Goal: Find specific page/section: Find specific page/section

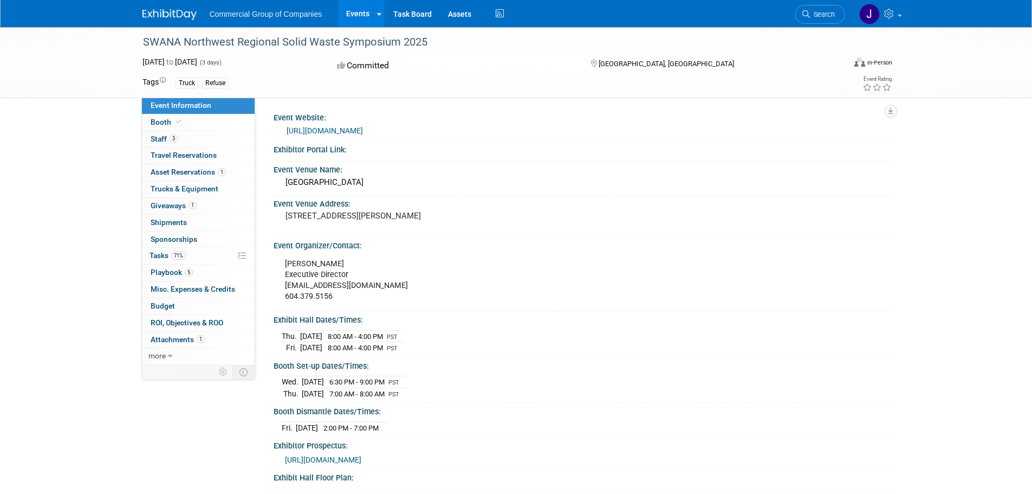
click at [150, 13] on img at bounding box center [169, 14] width 54 height 11
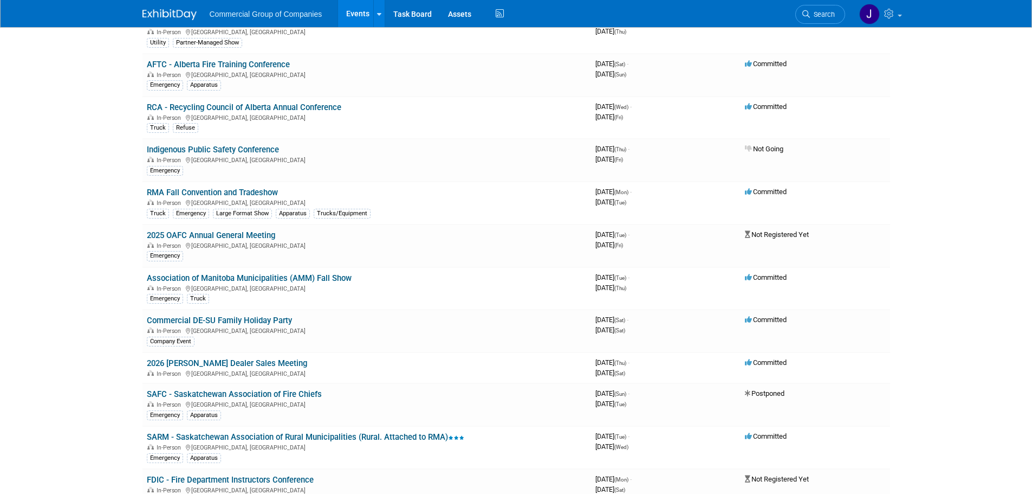
scroll to position [596, 0]
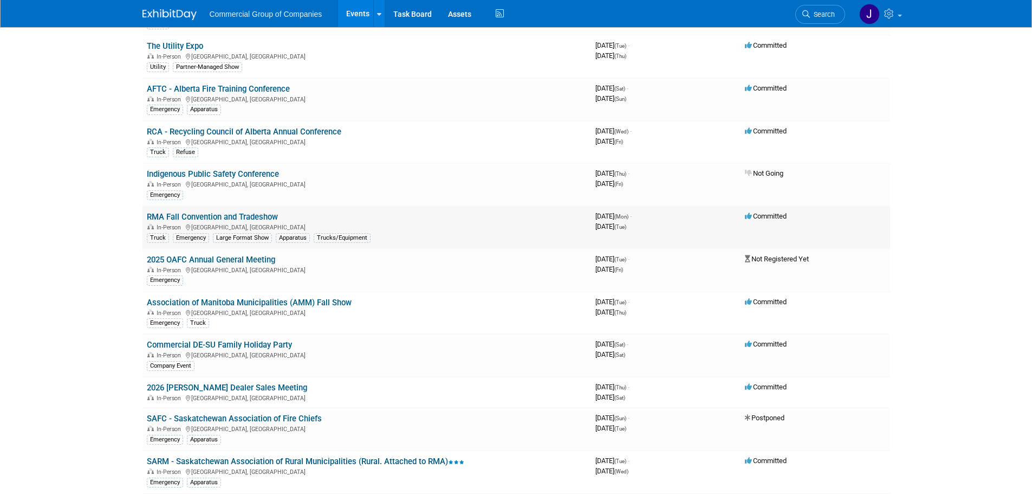
click at [152, 215] on link "RMA Fall Convention and Tradeshow" at bounding box center [212, 217] width 131 height 10
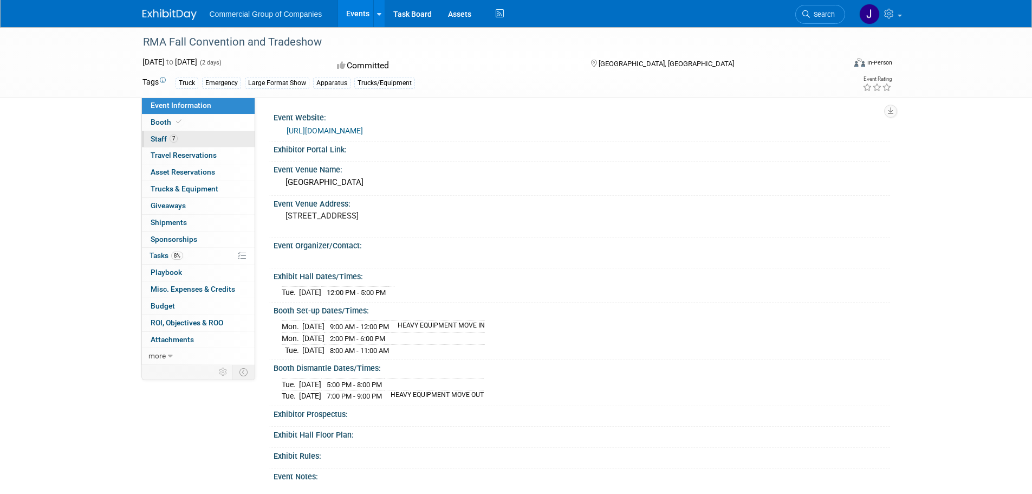
click at [151, 138] on span "Staff 7" at bounding box center [164, 138] width 27 height 9
